Goal: Find specific page/section: Find specific page/section

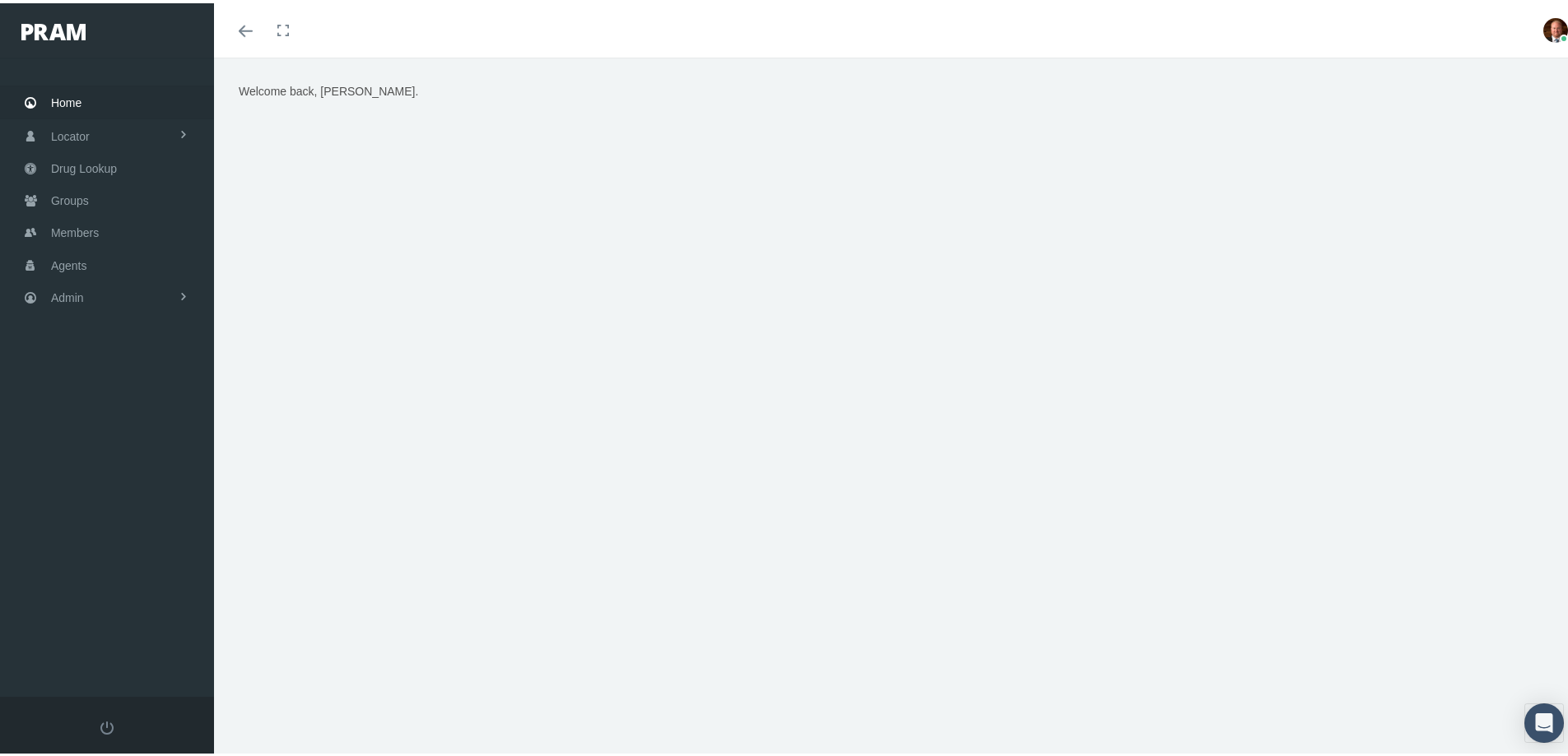
click at [69, 101] on span "Home" at bounding box center [66, 99] width 30 height 31
click at [96, 226] on span "Members" at bounding box center [75, 229] width 47 height 31
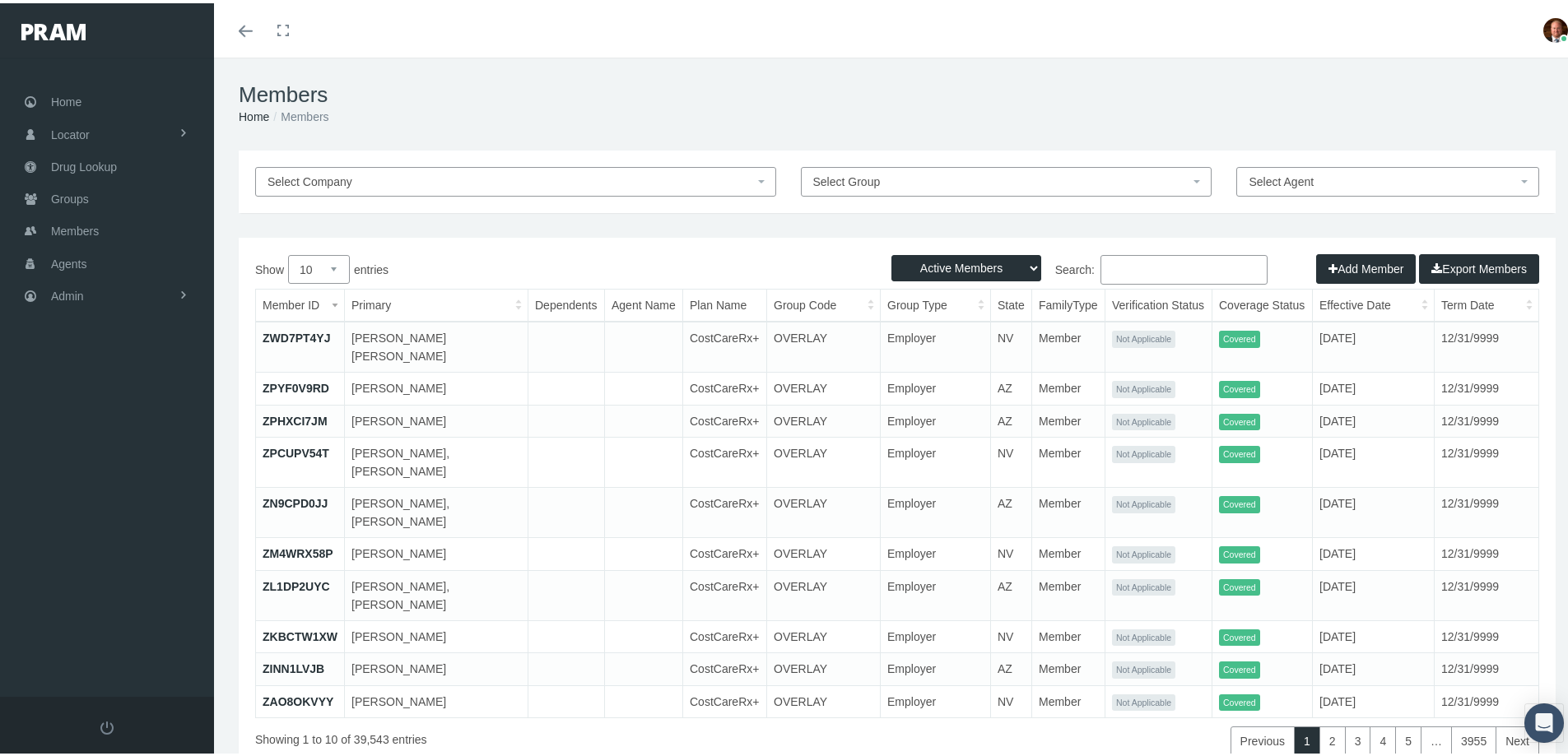
click at [1175, 263] on input "Search:" at bounding box center [1184, 267] width 167 height 30
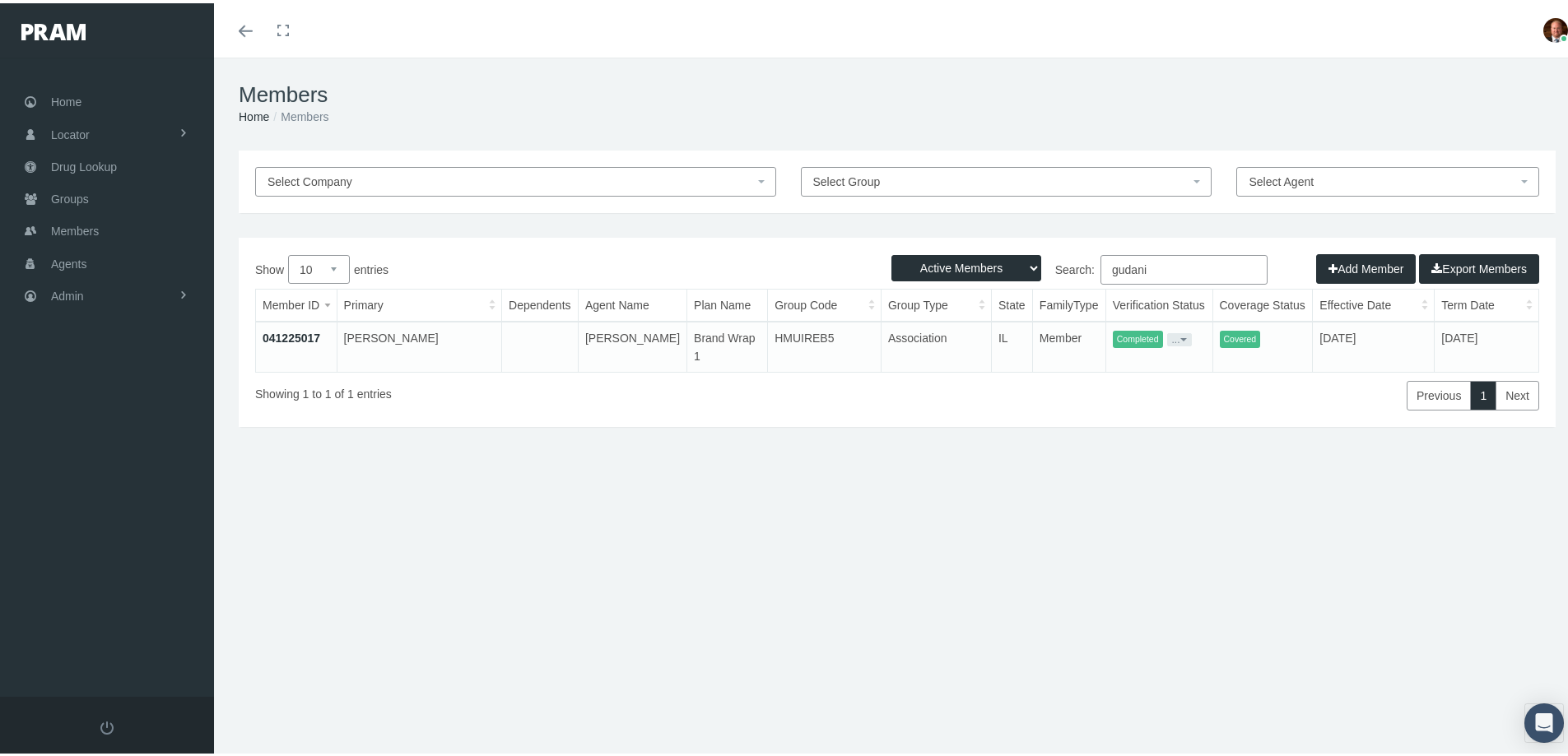
type input "gudani"
click at [293, 337] on link "041225017" at bounding box center [291, 335] width 57 height 13
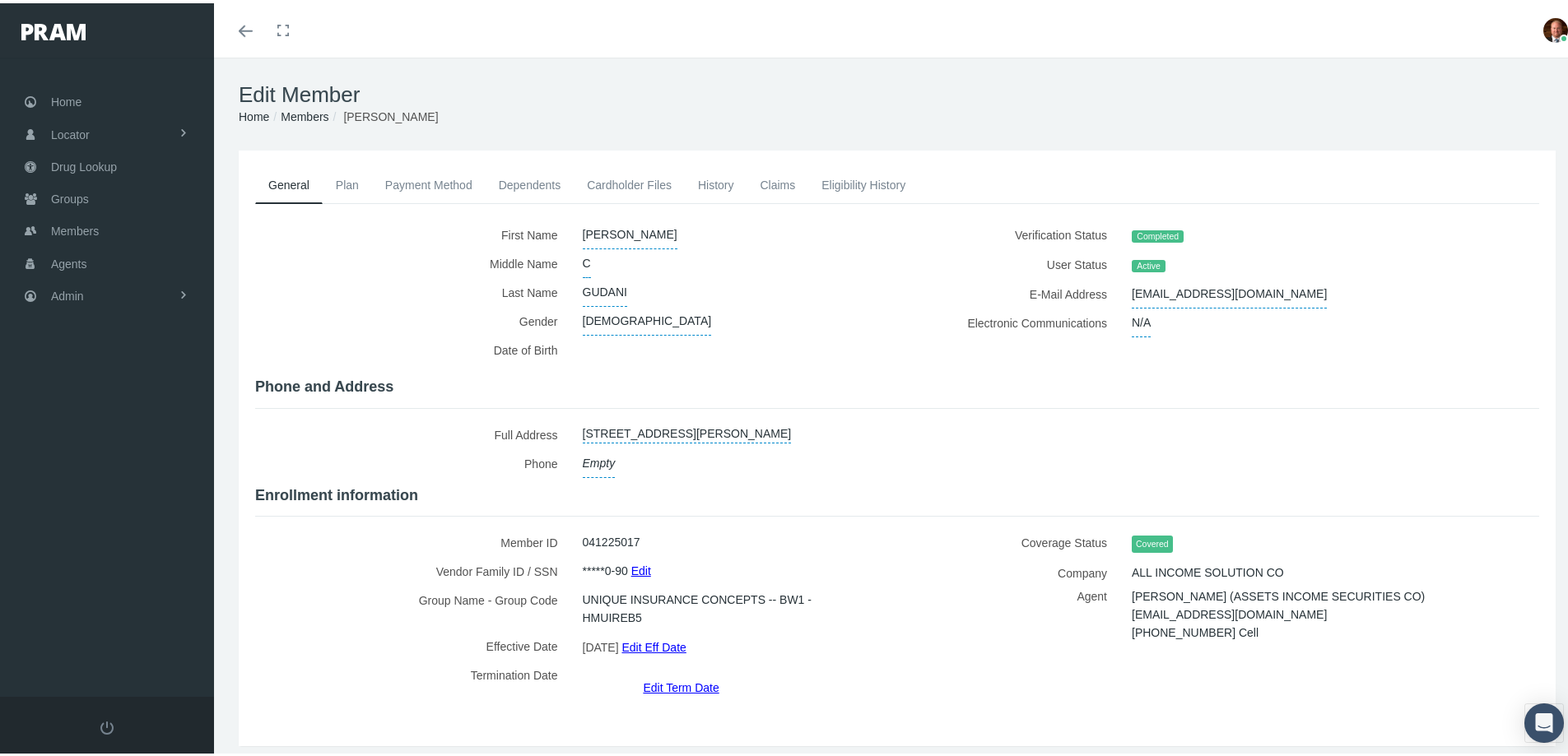
click at [359, 188] on link "Plan" at bounding box center [348, 182] width 49 height 36
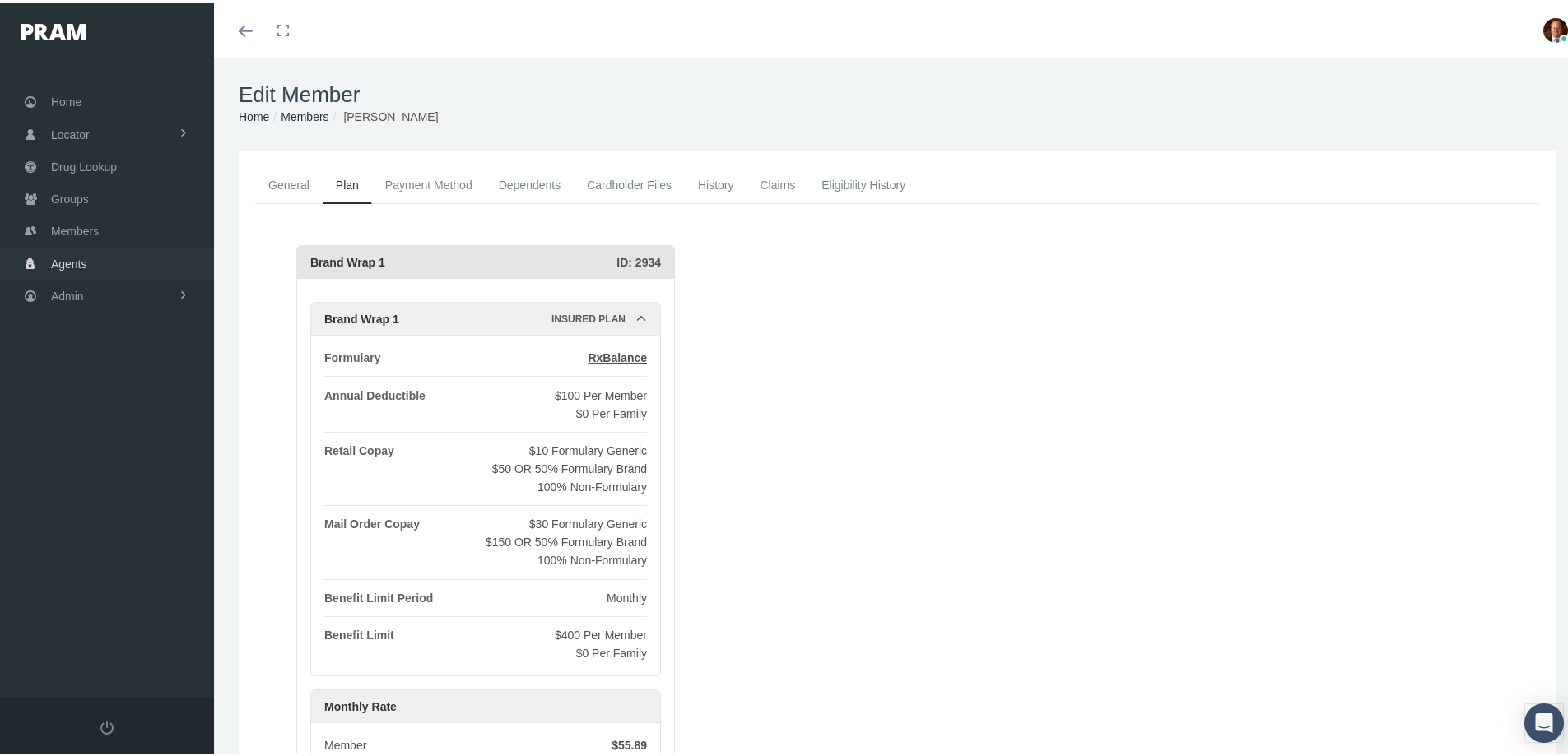
click at [68, 255] on span "Agents" at bounding box center [69, 261] width 36 height 31
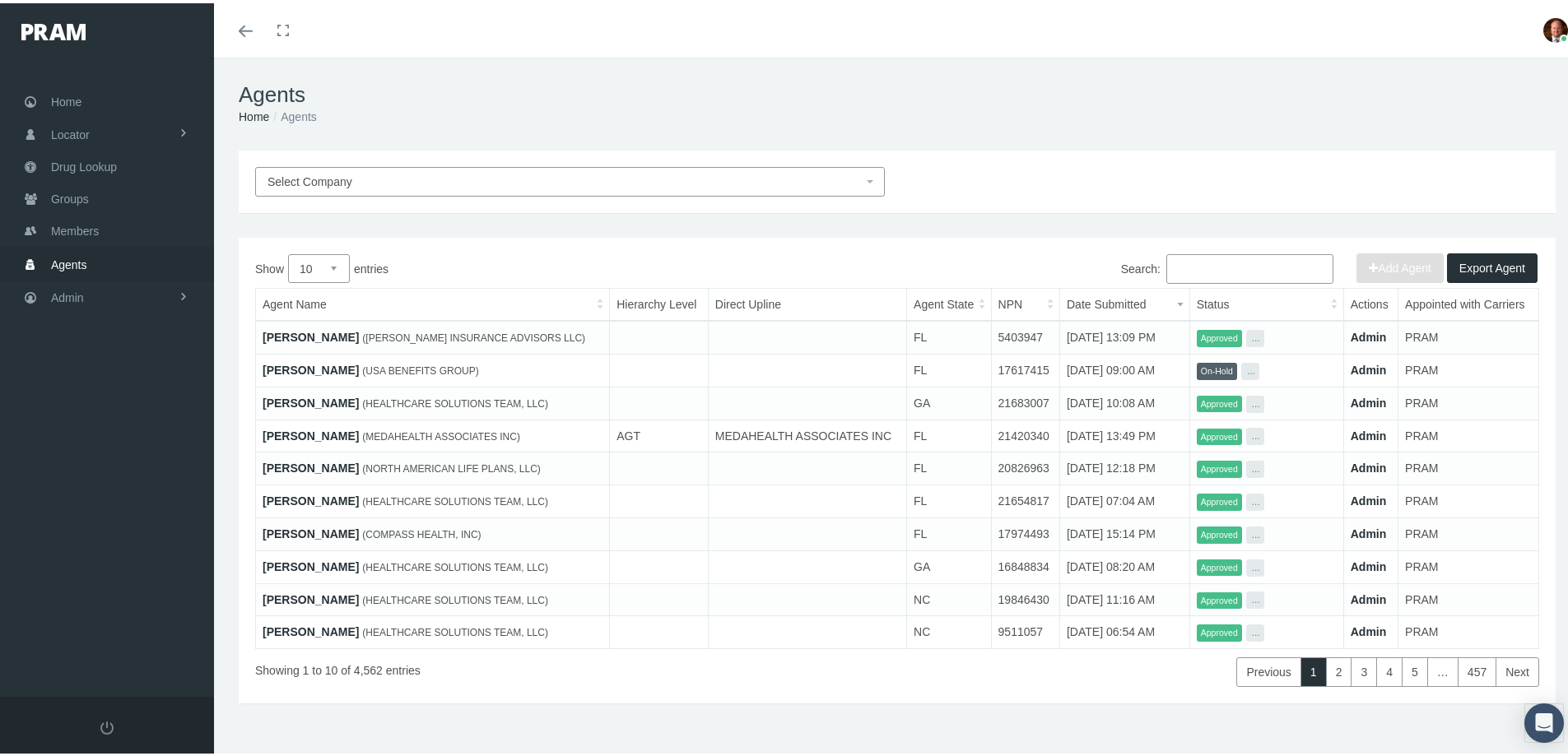
click at [1251, 271] on input "Search:" at bounding box center [1250, 266] width 167 height 30
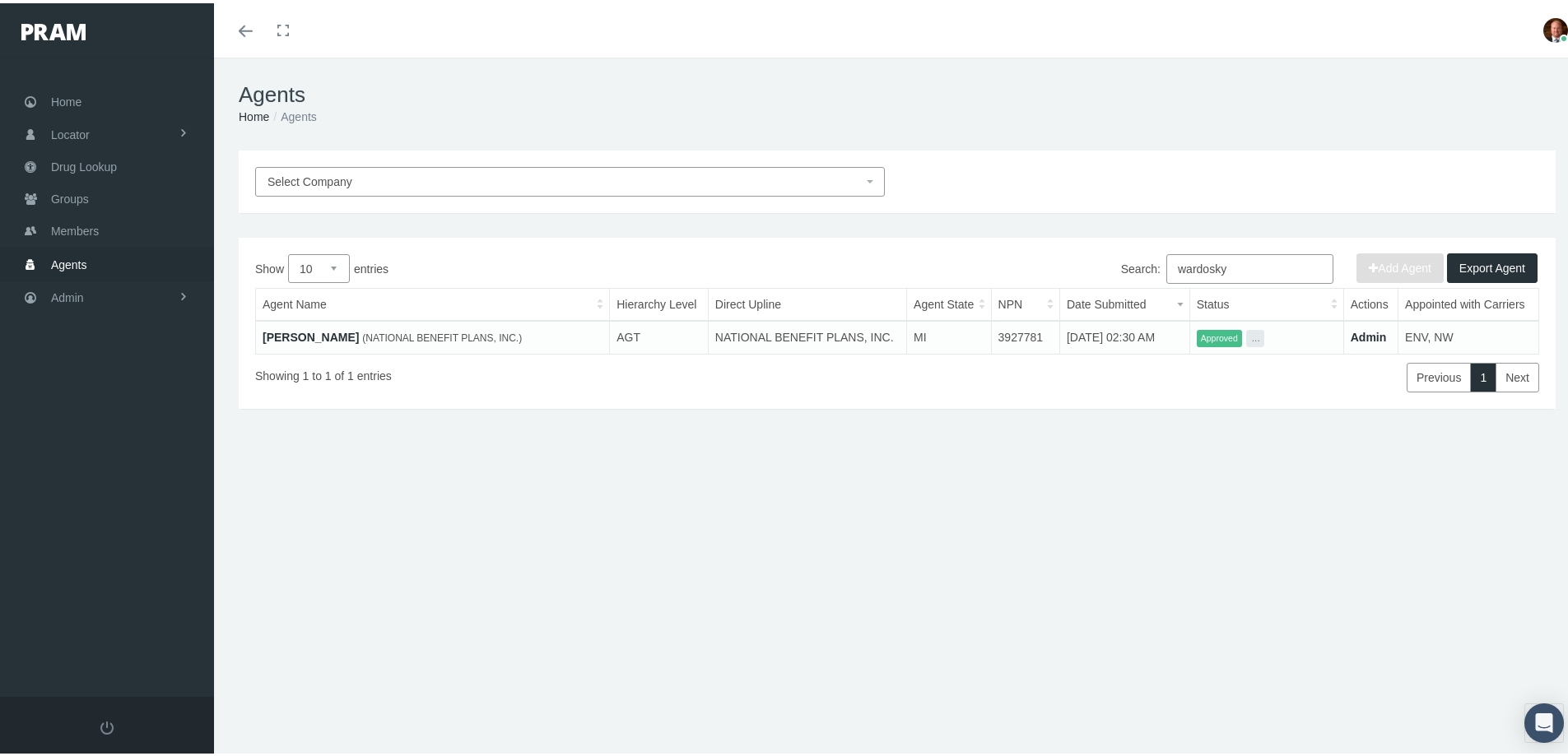
type input "wardosky"
click at [342, 332] on link "[PERSON_NAME]" at bounding box center [311, 334] width 96 height 13
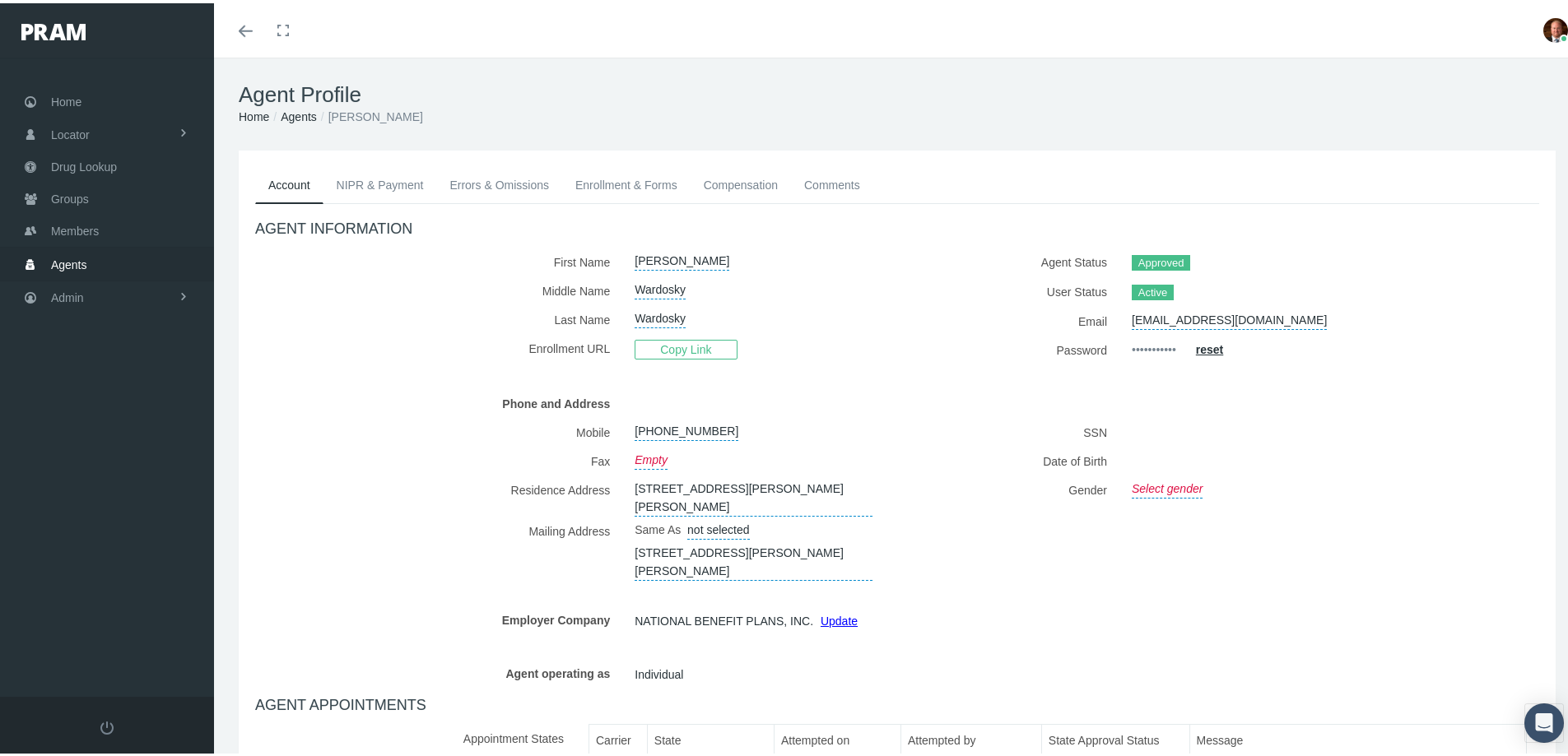
click at [655, 178] on link "Enrollment & Forms" at bounding box center [626, 182] width 128 height 36
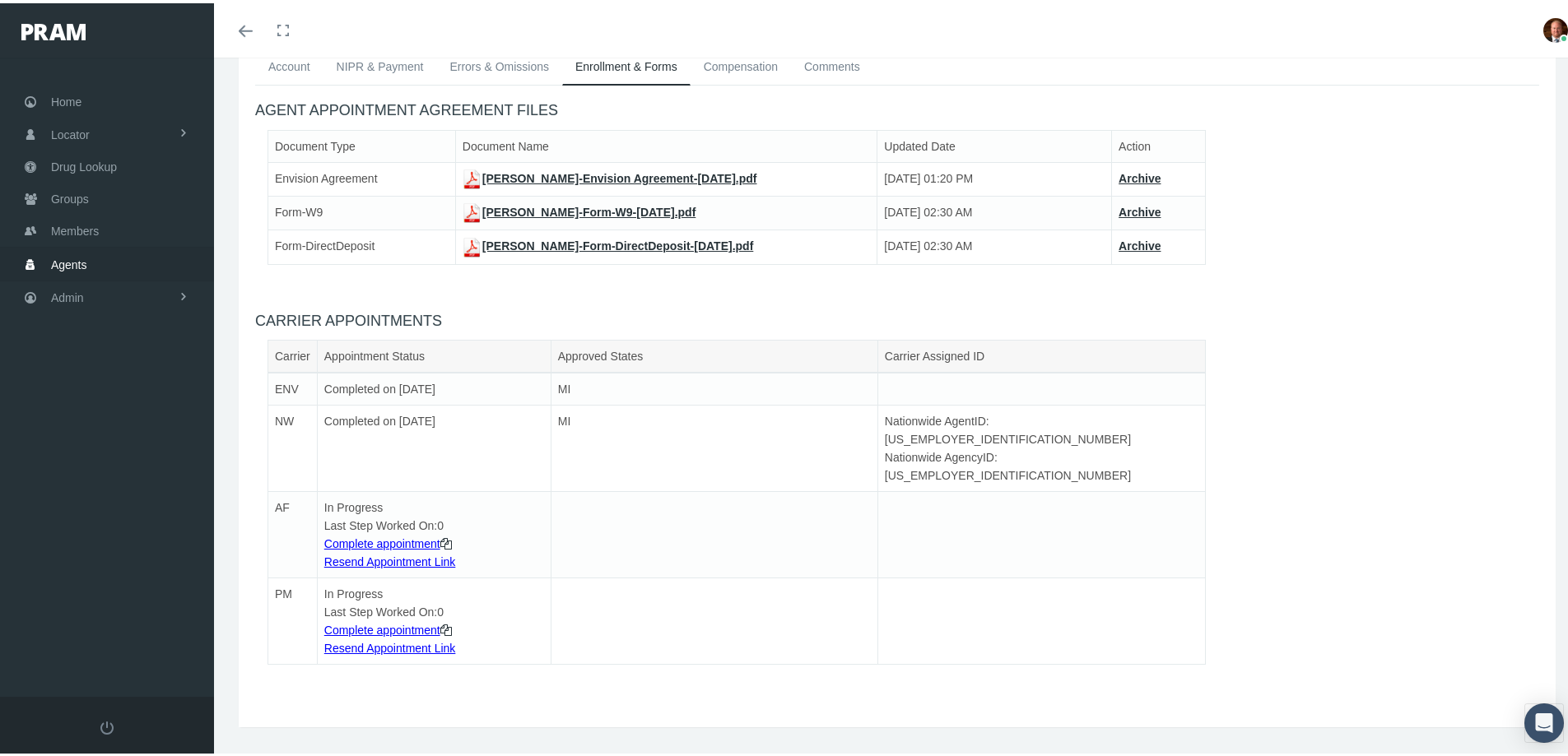
scroll to position [136, 0]
